Goal: Go to known website: Go to known website

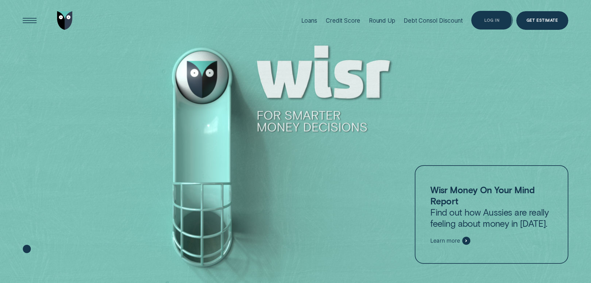
click at [484, 20] on div "Log in" at bounding box center [491, 20] width 41 height 19
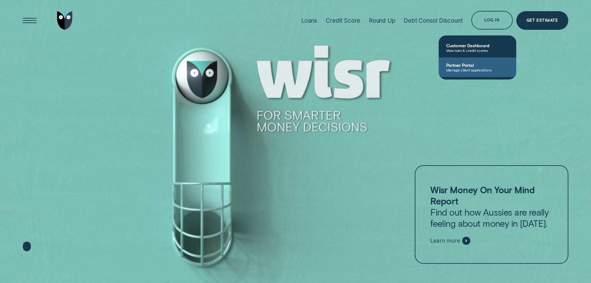
click at [486, 63] on span "Partner Portal" at bounding box center [477, 64] width 63 height 5
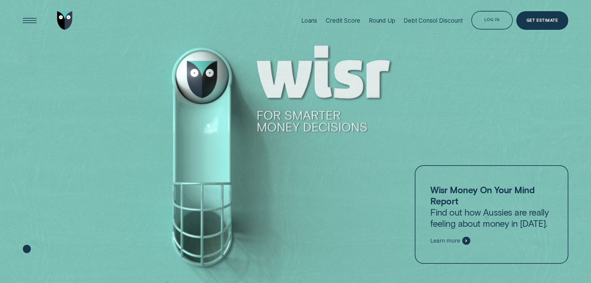
click at [478, 20] on div "Log in" at bounding box center [491, 20] width 41 height 19
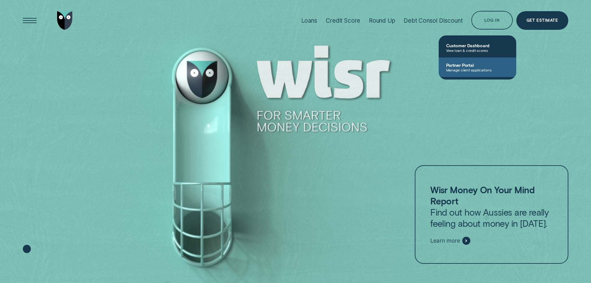
click at [463, 61] on link "Partner Portal Manage client applications" at bounding box center [478, 67] width 78 height 20
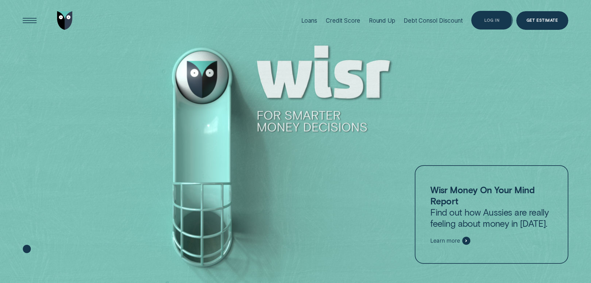
click at [491, 27] on div "Log in" at bounding box center [491, 20] width 41 height 19
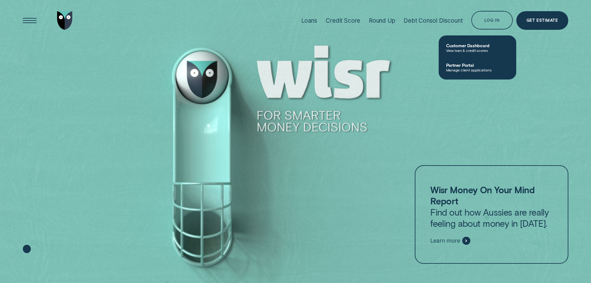
click at [482, 66] on span "Partner Portal" at bounding box center [477, 64] width 63 height 5
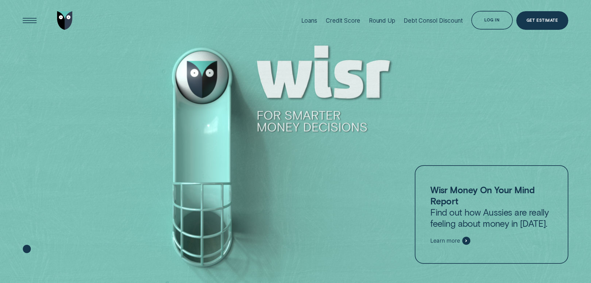
click at [490, 11] on div "Log in" at bounding box center [491, 20] width 41 height 19
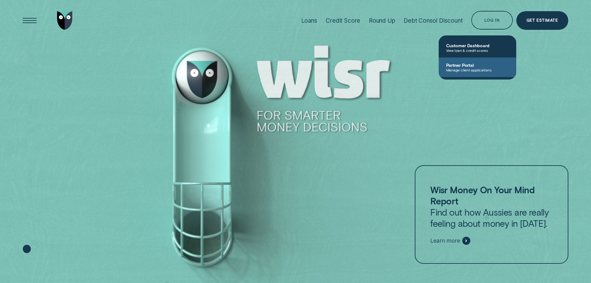
click at [473, 66] on span "Partner Portal" at bounding box center [477, 64] width 63 height 5
